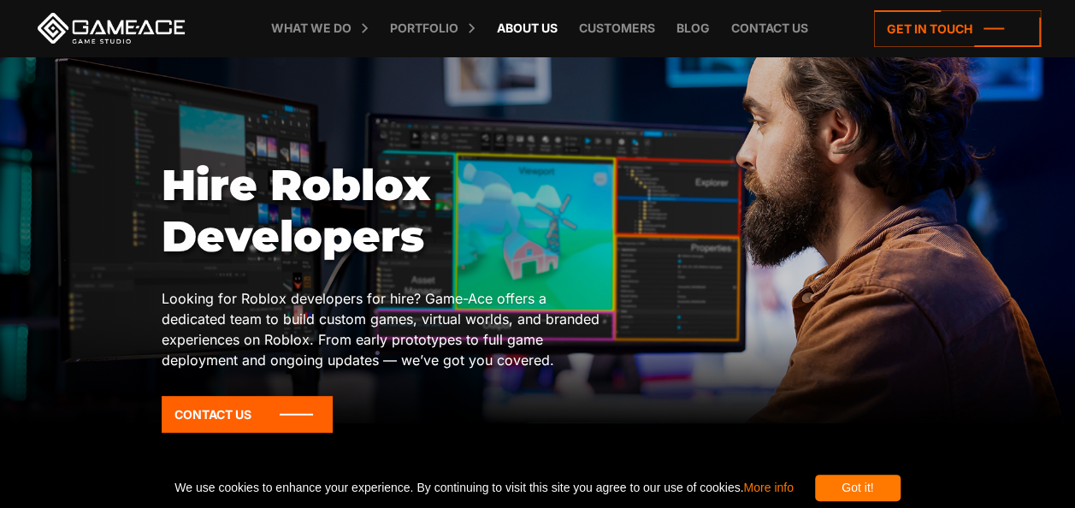
scroll to position [63, 0]
click at [269, 425] on icon at bounding box center [247, 414] width 171 height 37
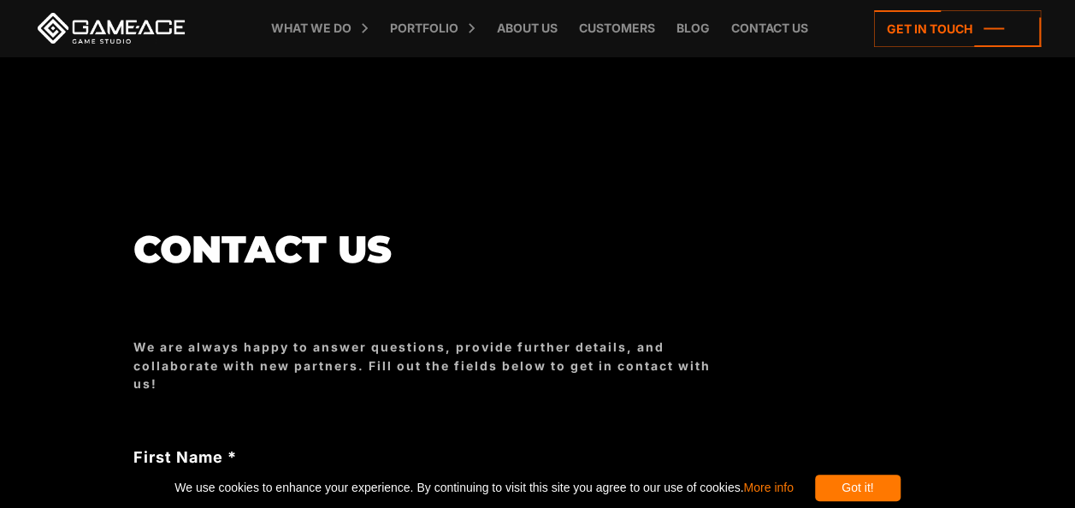
scroll to position [358, 0]
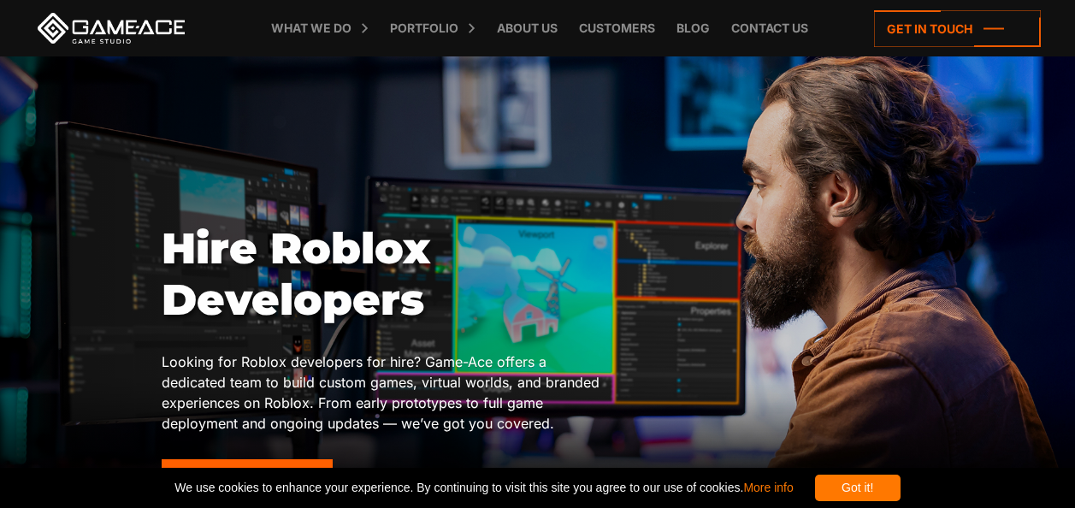
scroll to position [63, 0]
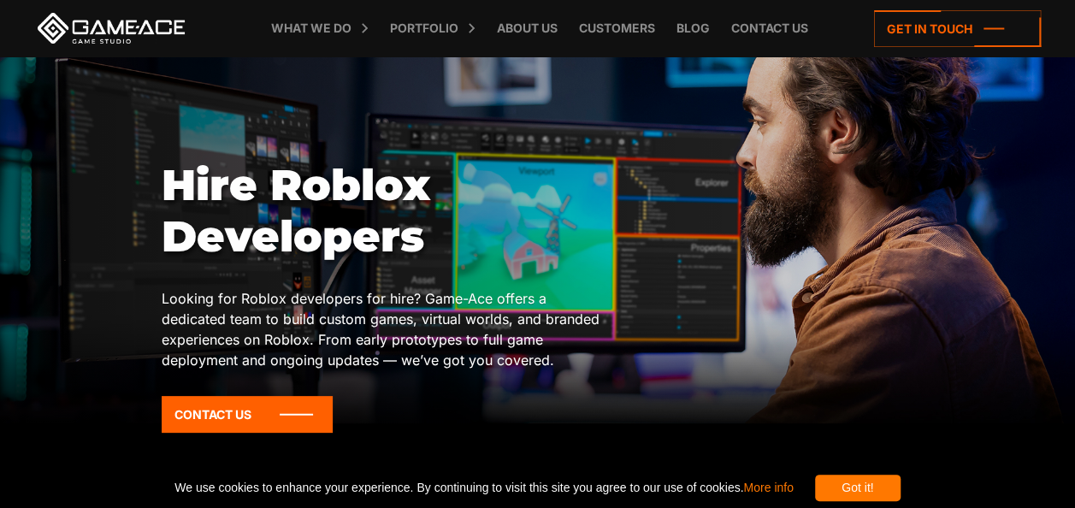
click at [411, 236] on h1 "Hire Roblox Developers" at bounding box center [388, 211] width 452 height 103
